Goal: Use online tool/utility: Utilize a website feature to perform a specific function

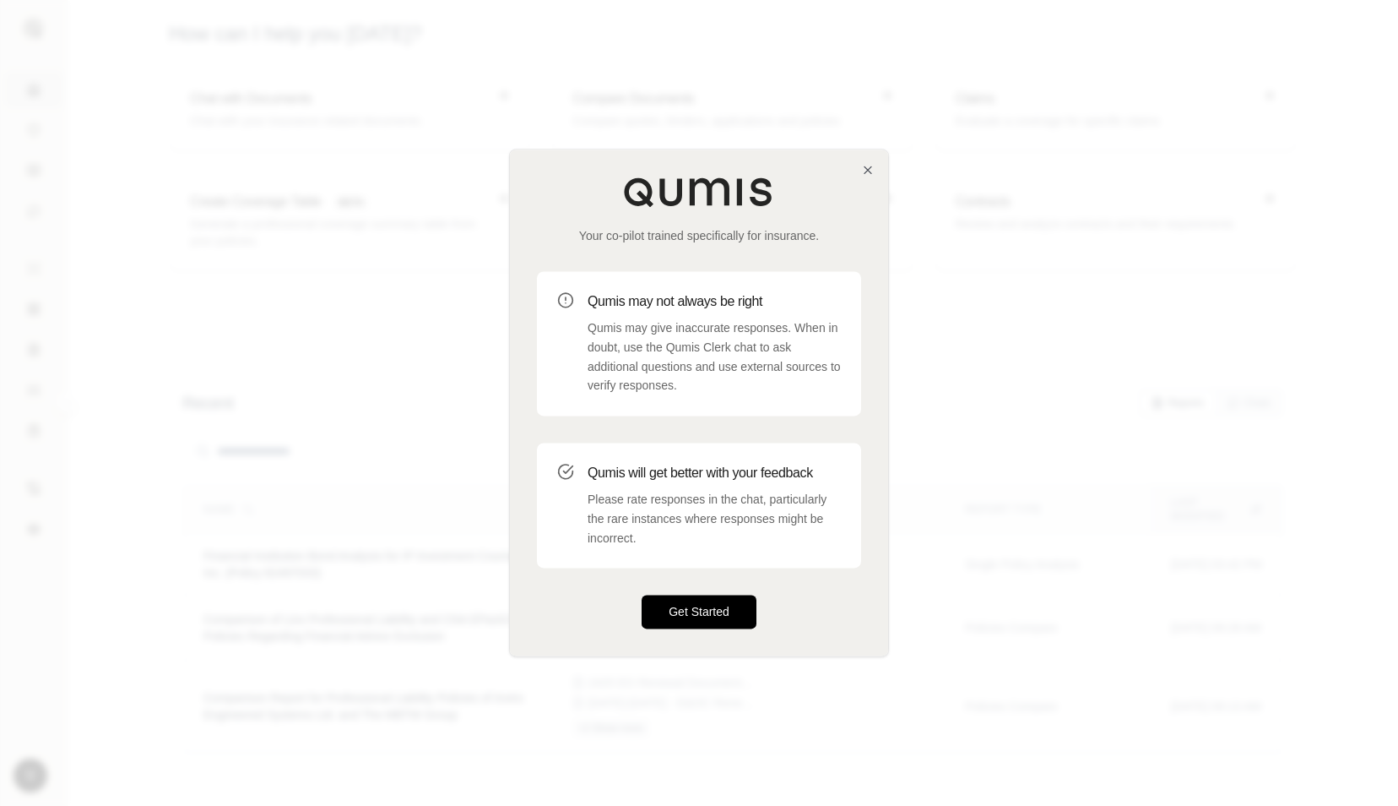
click at [692, 622] on button "Get Started" at bounding box center [699, 612] width 115 height 34
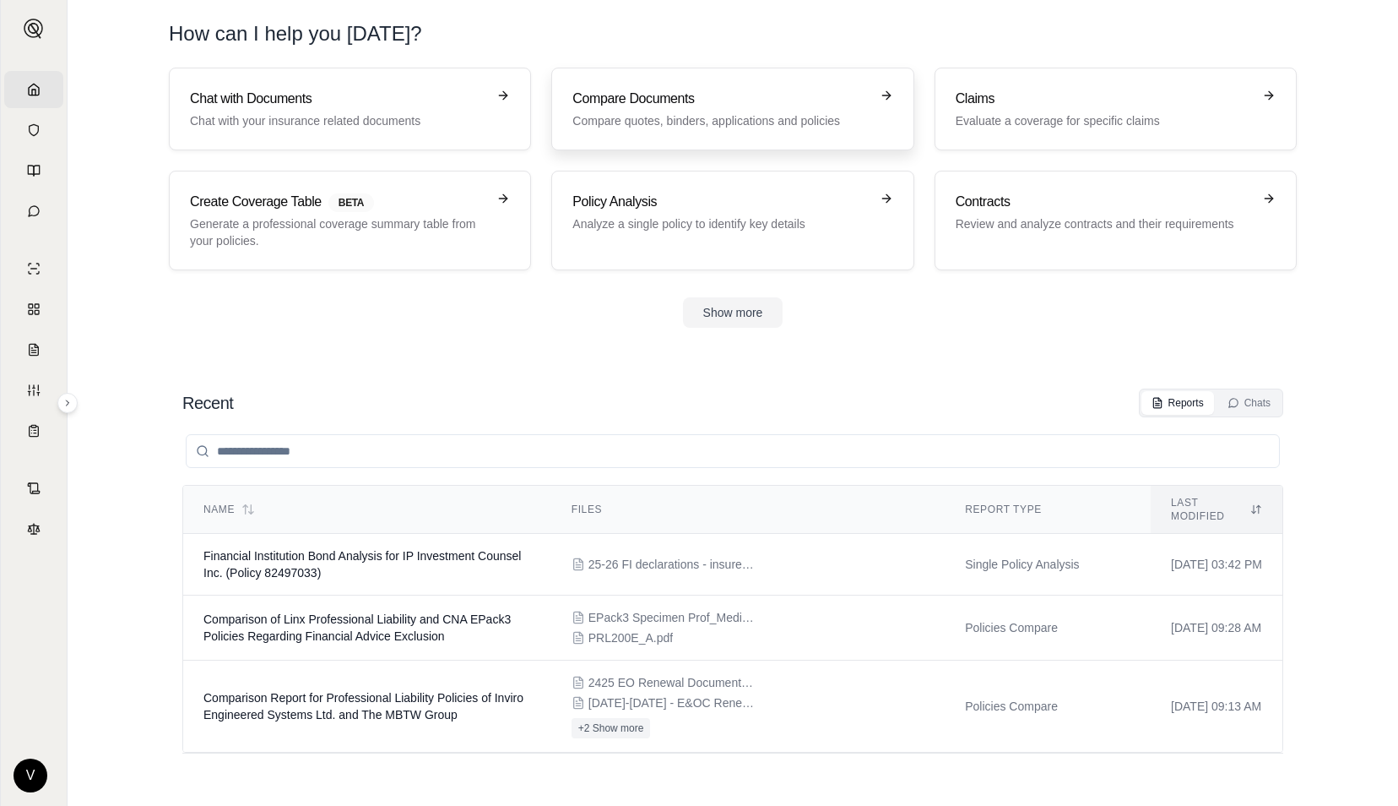
click at [687, 106] on h3 "Compare Documents" at bounding box center [721, 99] width 296 height 20
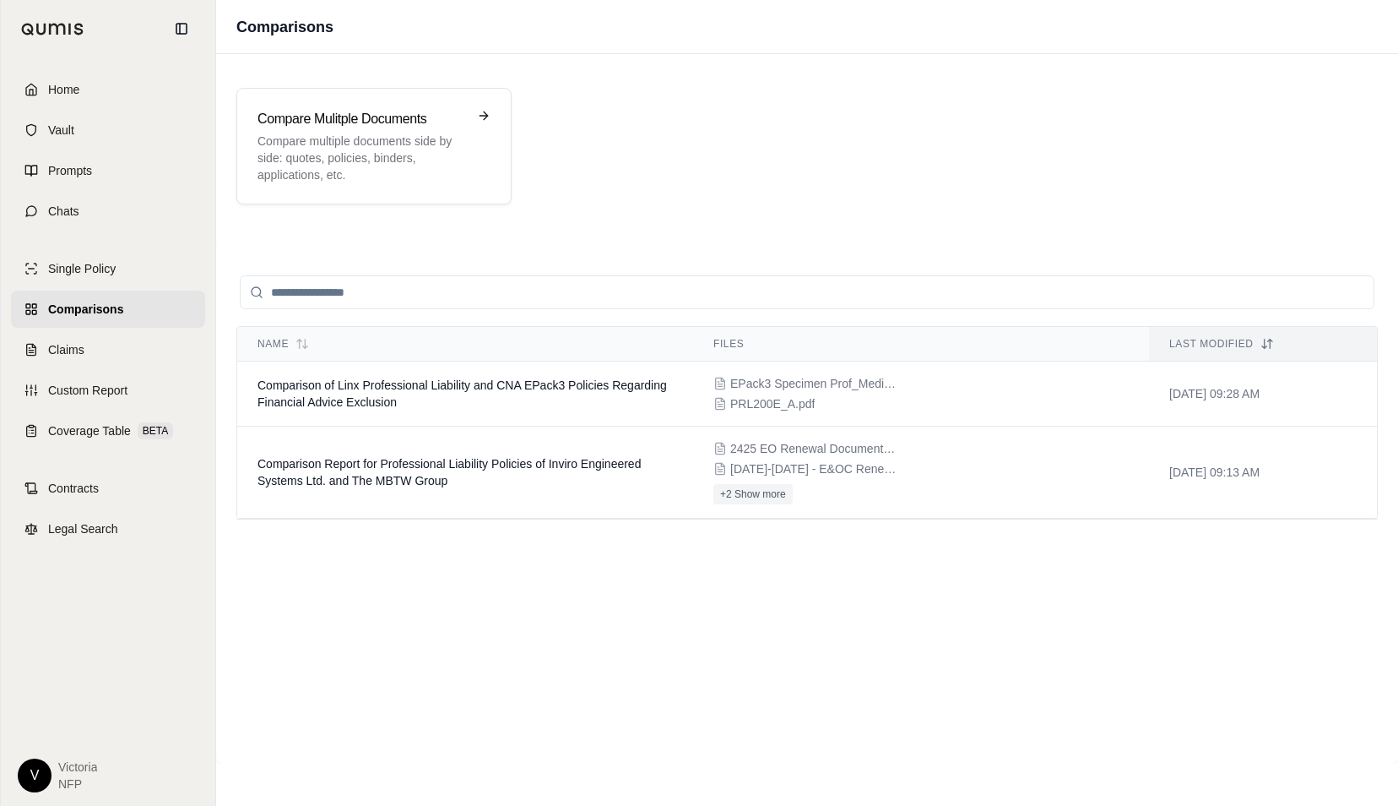
click at [108, 306] on span "Comparisons" at bounding box center [85, 309] width 75 height 17
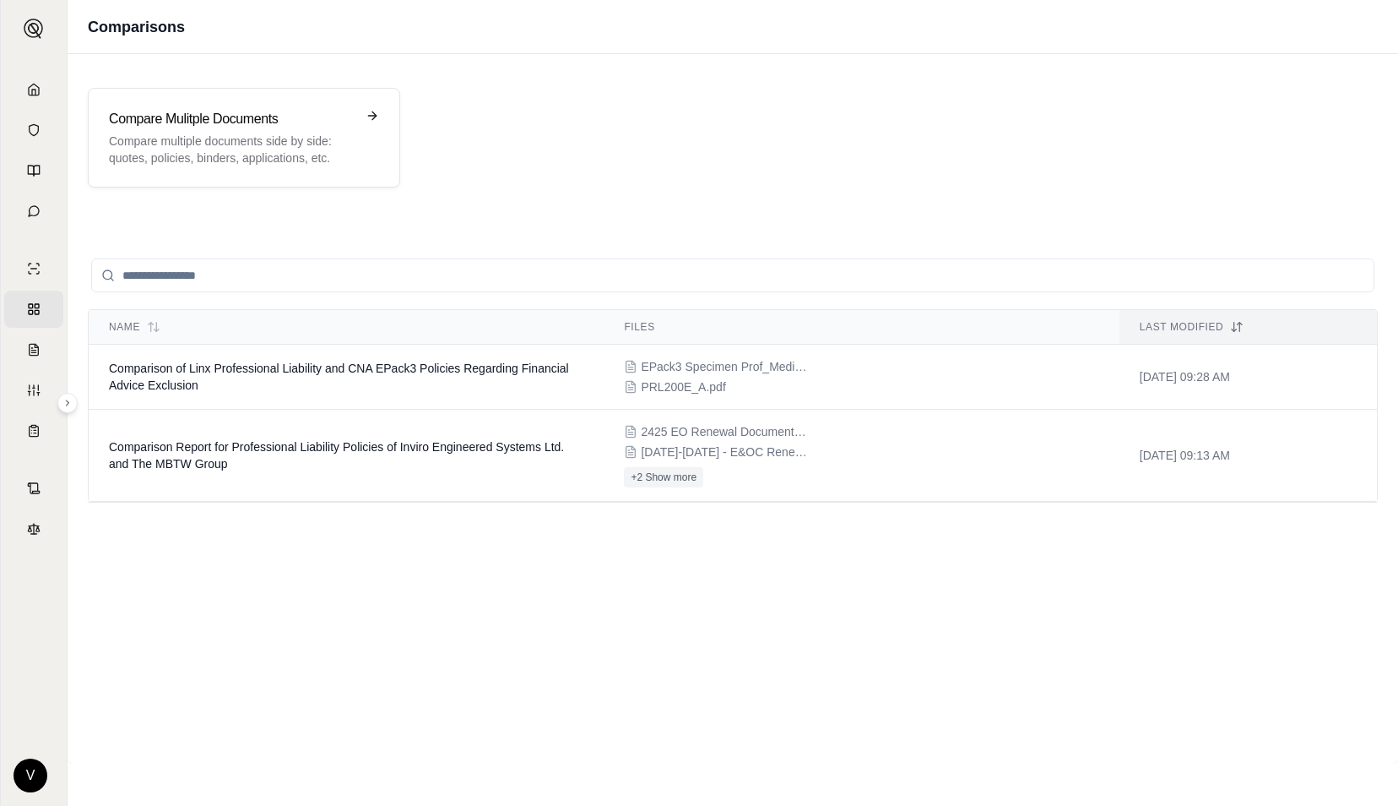
click at [402, 269] on input "search" at bounding box center [733, 275] width 1284 height 34
paste input "**********"
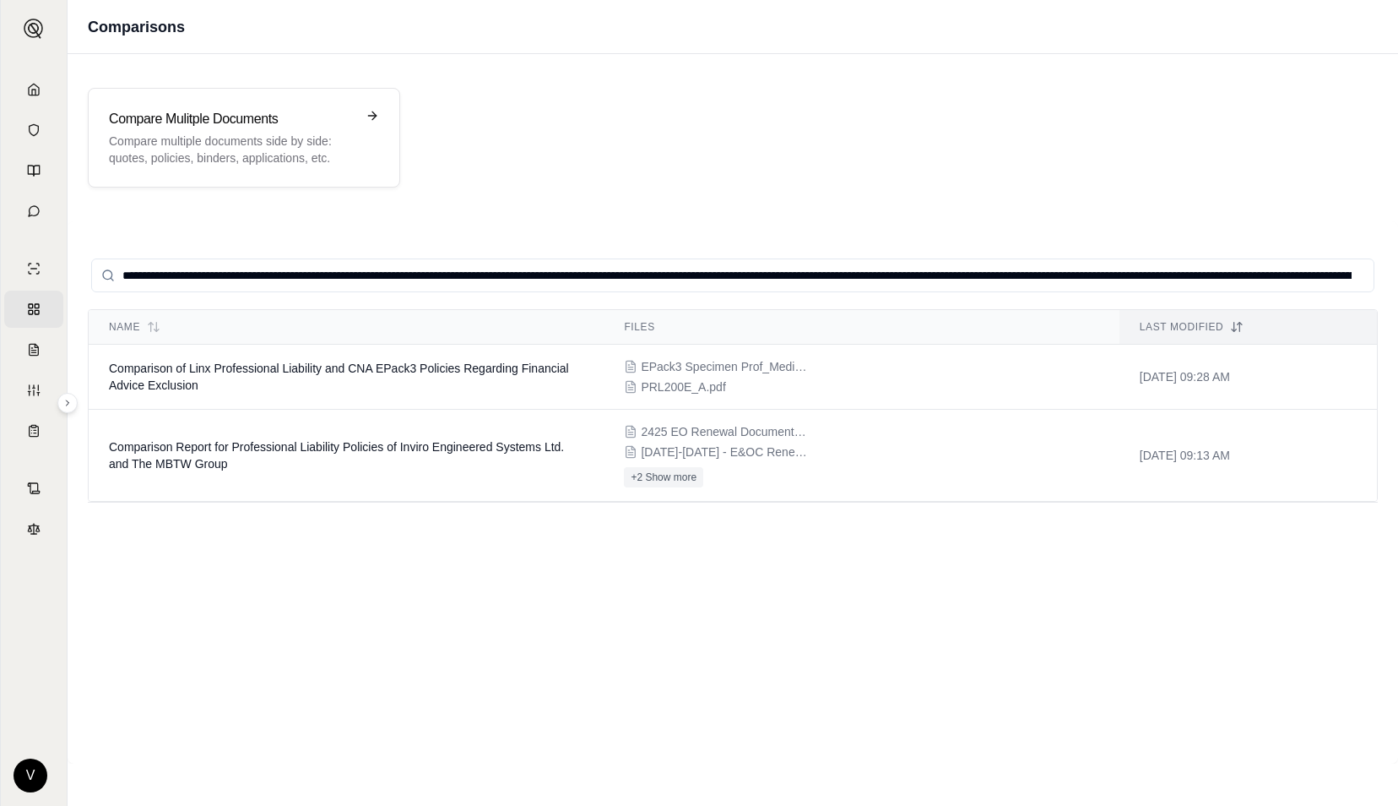
scroll to position [0, 1034]
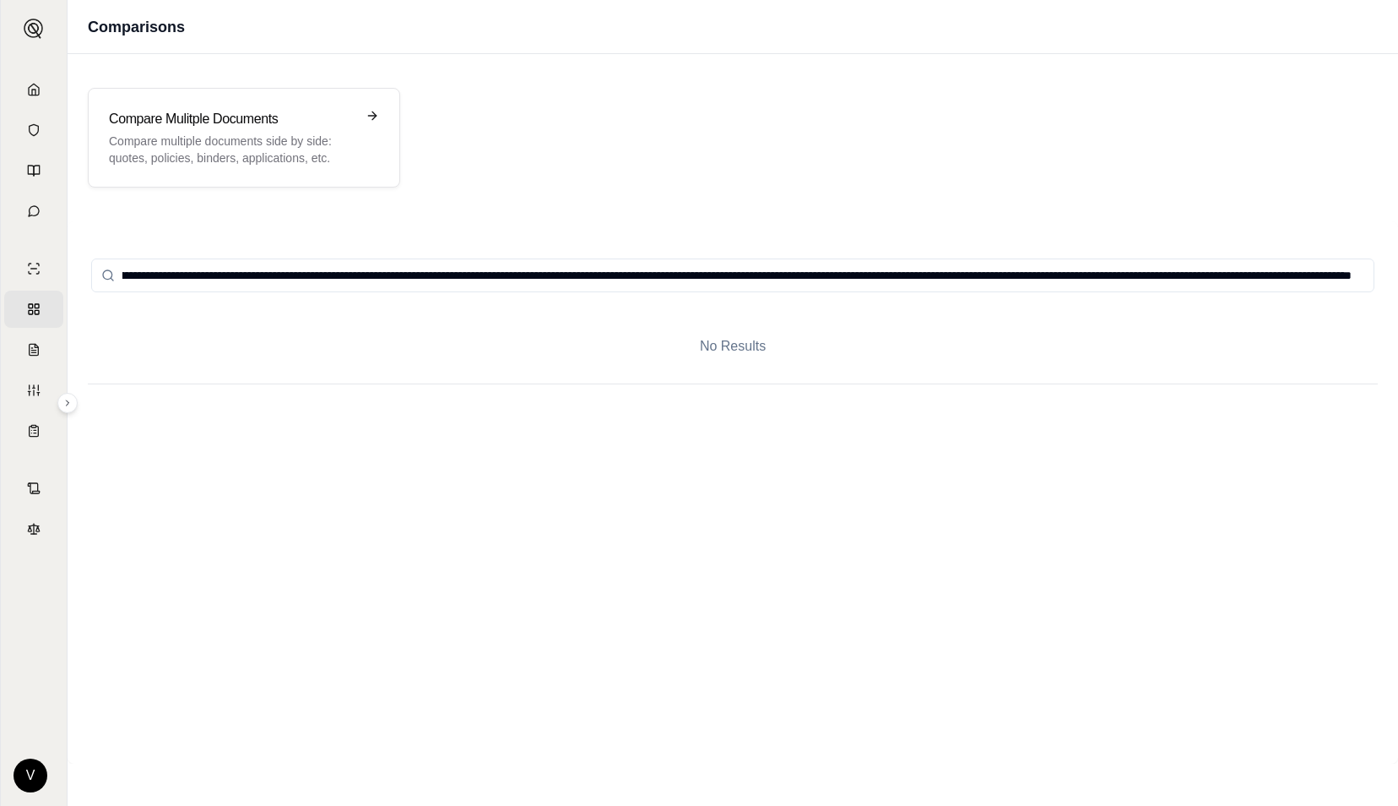
type input "**********"
click at [291, 147] on p "Compare multiple documents side by side: quotes, policies, binders, application…" at bounding box center [232, 150] width 247 height 34
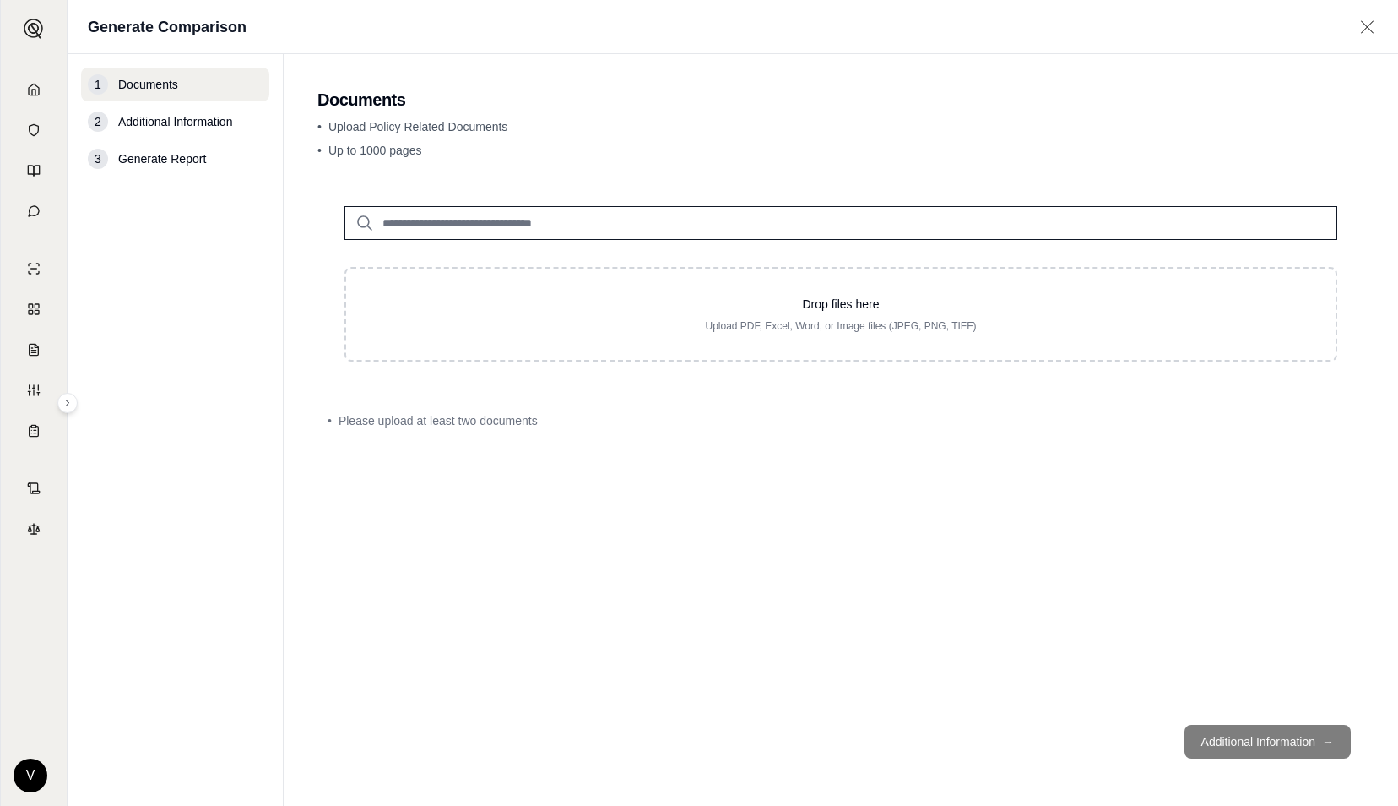
click at [584, 217] on input "search" at bounding box center [841, 223] width 993 height 34
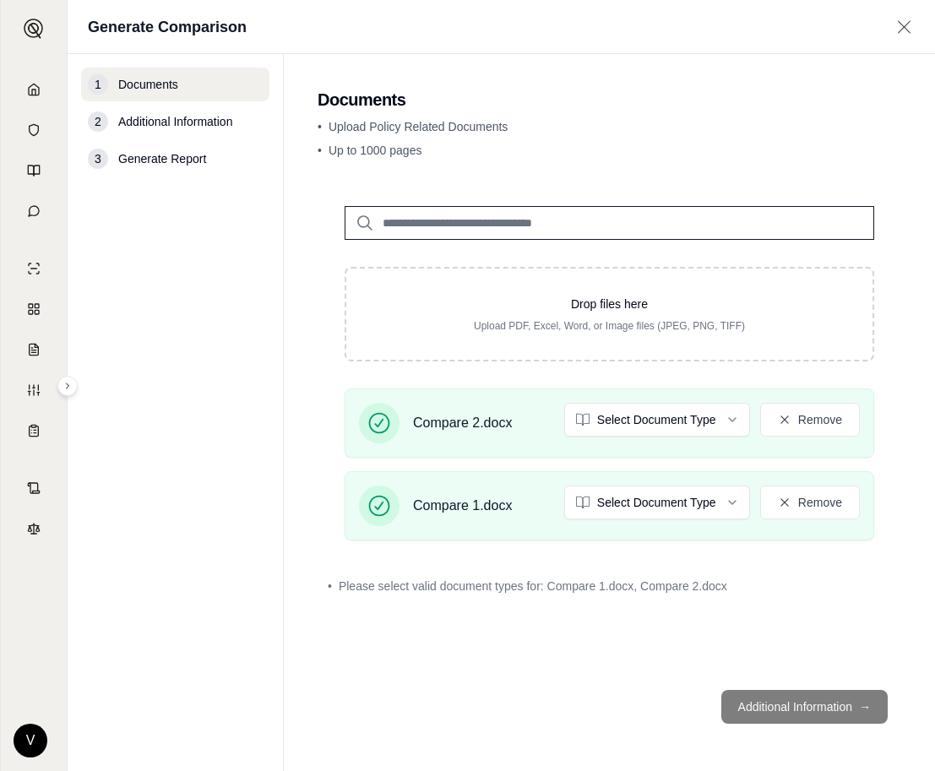
click at [680, 154] on p "• Up to 1000 pages" at bounding box center [610, 150] width 584 height 17
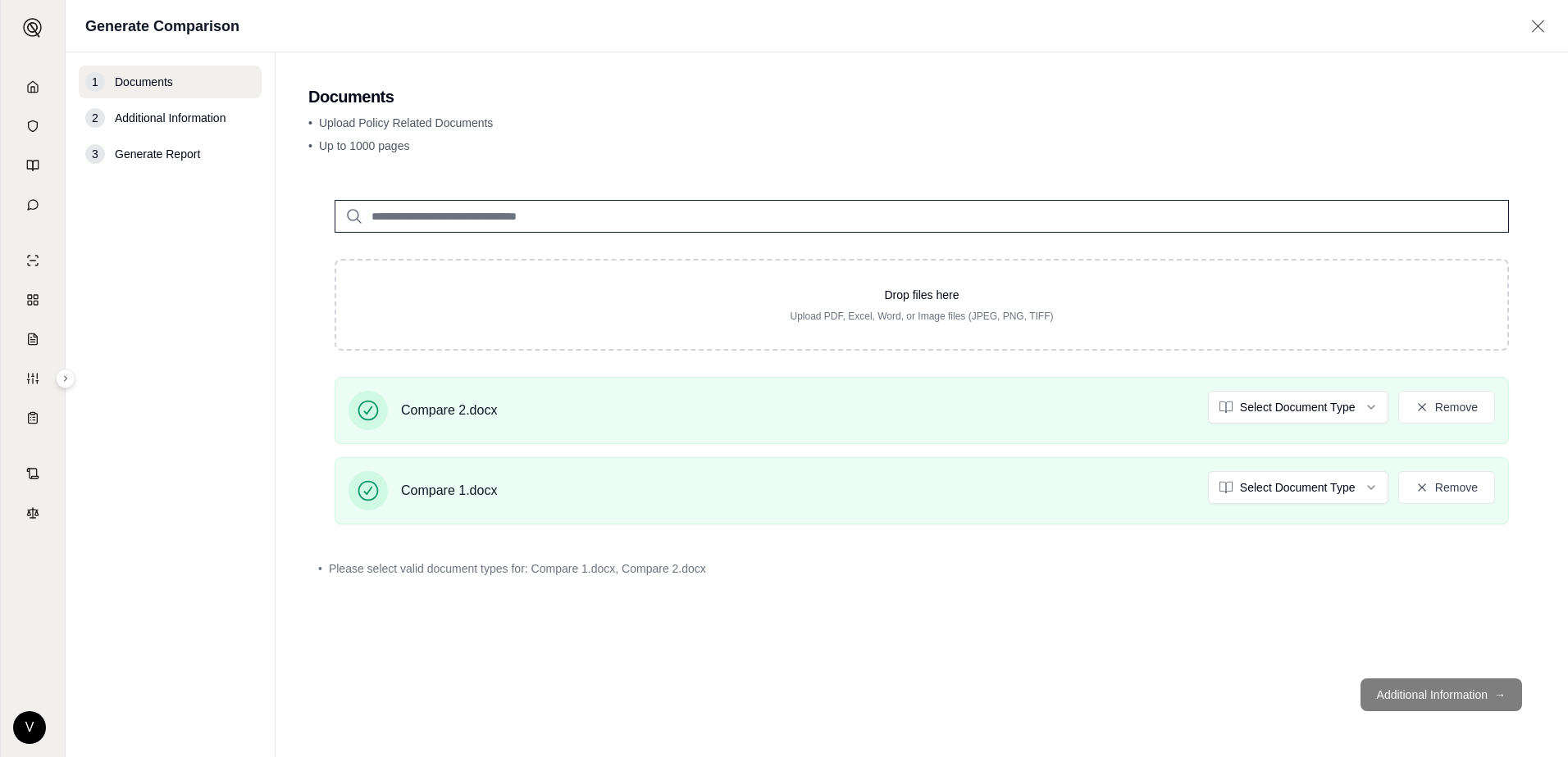
click at [1357, 706] on footer "Additional Information →" at bounding box center [921, 695] width 1226 height 59
click at [184, 98] on div "1 Documents 2 Additional Information 3 Generate Report" at bounding box center [170, 405] width 183 height 678
click at [1357, 690] on footer "Additional Information →" at bounding box center [921, 695] width 1226 height 59
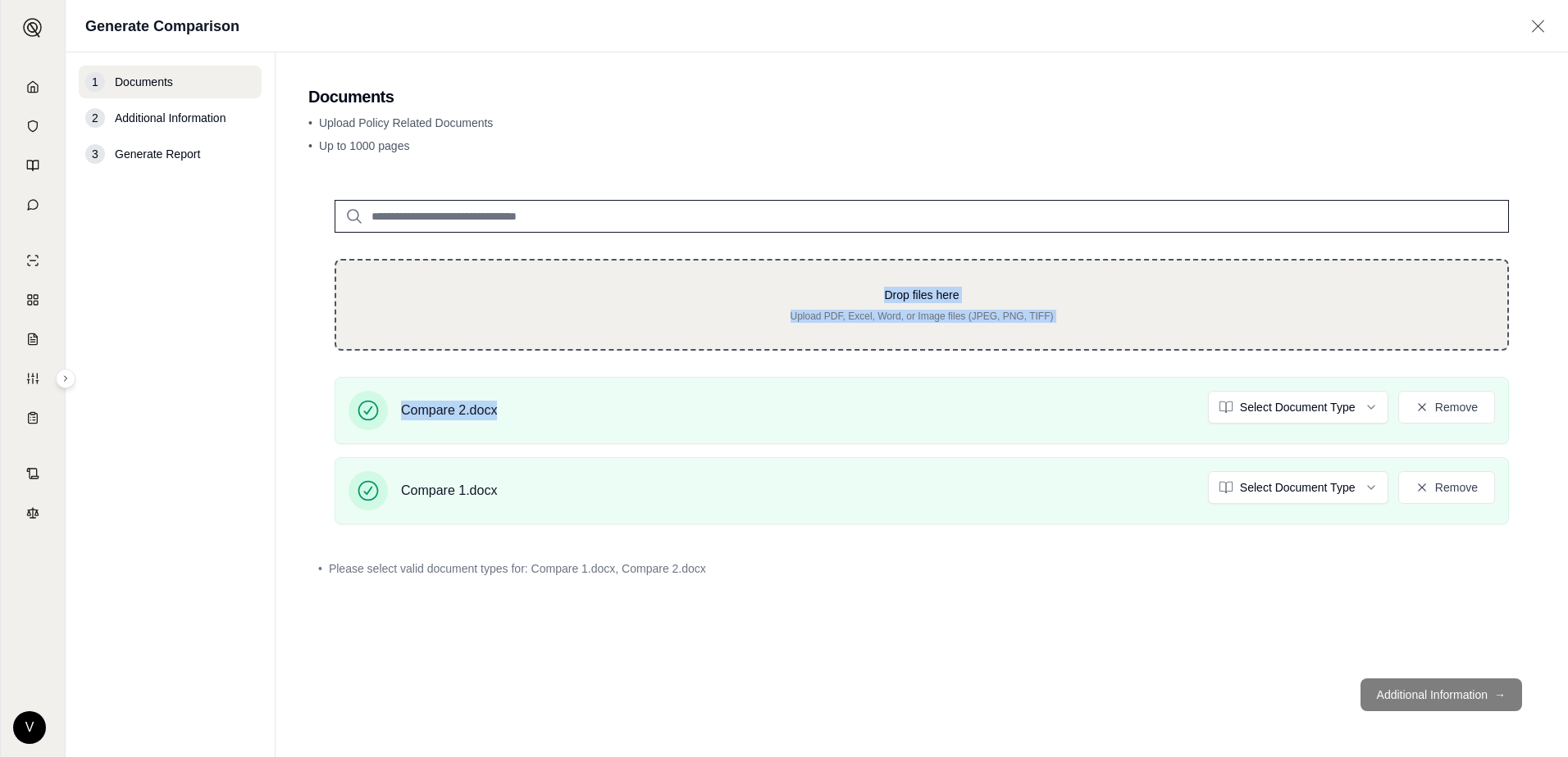
drag, startPoint x: 875, startPoint y: 403, endPoint x: 874, endPoint y: 291, distance: 112.0
click at [874, 291] on div "Drop files here Upload PDF, Excel, Word, or Image files (JPEG, PNG, TIFF) Compa…" at bounding box center [921, 355] width 1226 height 364
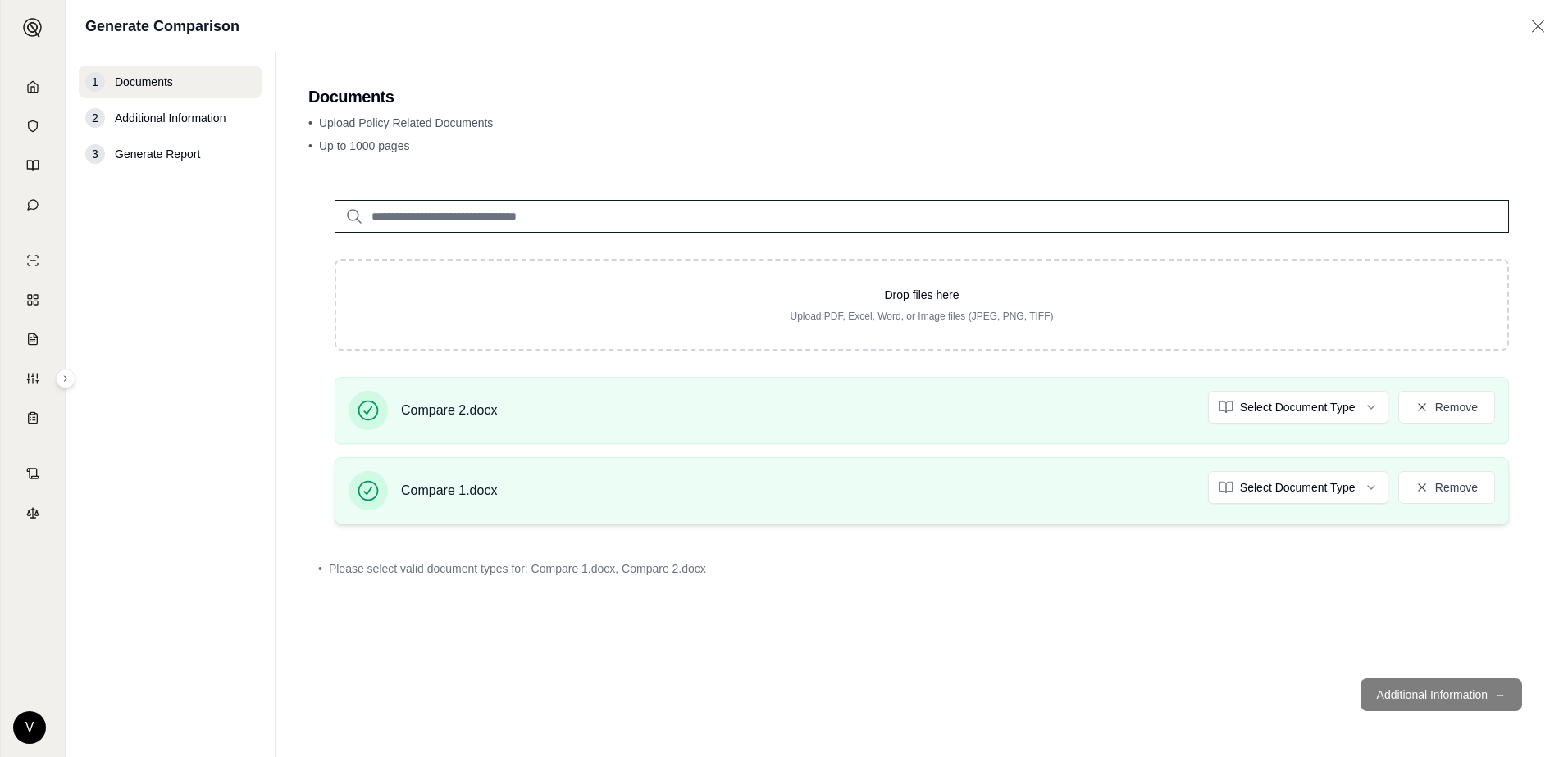
click at [932, 485] on div "Compare 1.docx Select Document Type Remove" at bounding box center [921, 491] width 1147 height 40
click at [1310, 401] on html "Home Vault Prompts Chats Single Policy Comparisons Claims Custom Report Coverag…" at bounding box center [784, 378] width 1568 height 757
click at [1306, 482] on html "Home Vault Prompts Chats Single Policy Comparisons Claims Custom Report Coverag…" at bounding box center [784, 378] width 1568 height 757
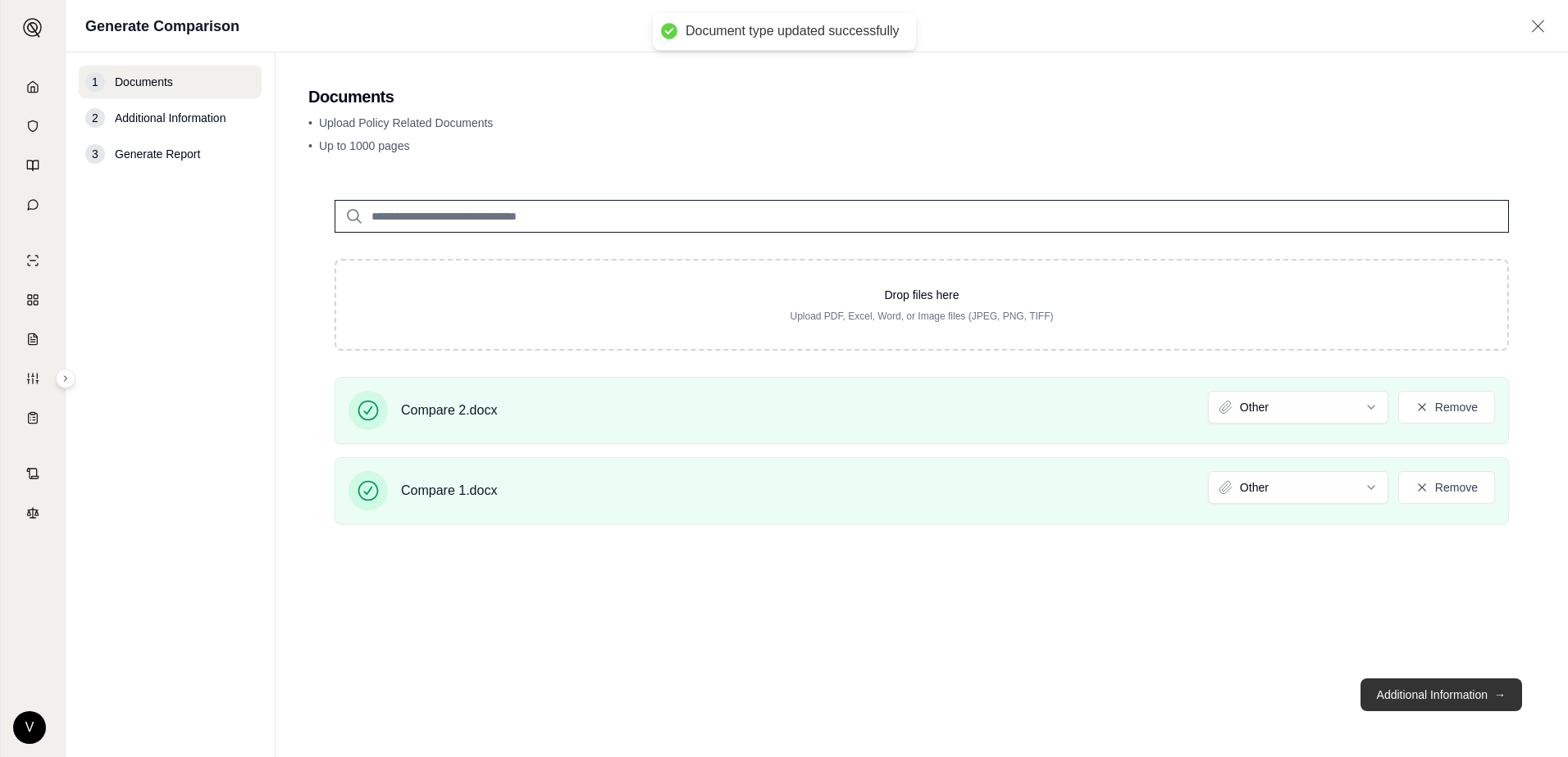
click at [1357, 696] on button "Additional Information →" at bounding box center [1441, 695] width 161 height 33
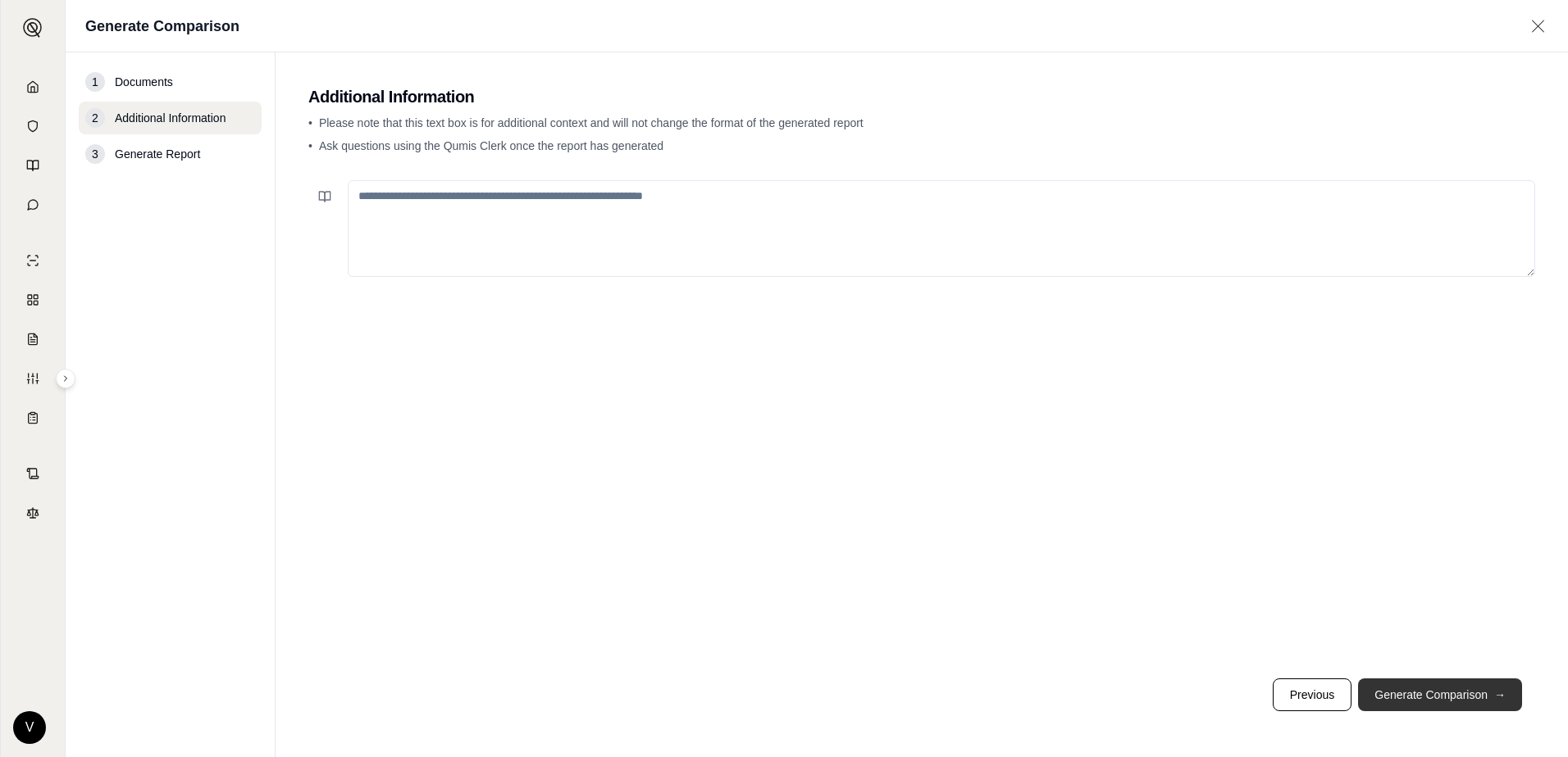
click at [1357, 691] on button "Generate Comparison →" at bounding box center [1439, 695] width 164 height 33
